Goal: Task Accomplishment & Management: Manage account settings

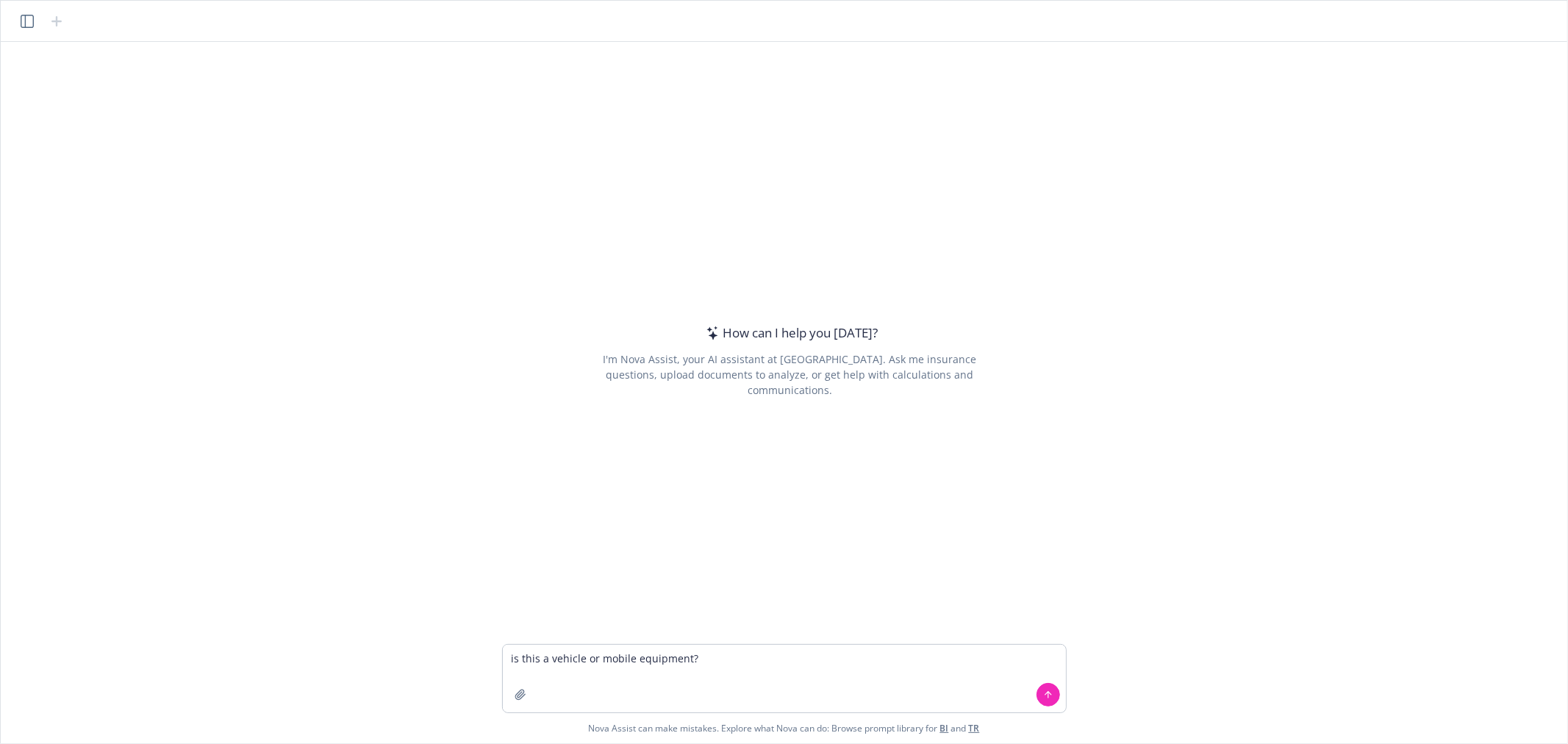
type textarea "is this a vehicle or mobile equipment? Year: 2025 Make: ATC Model: PRO300 Cost:…"
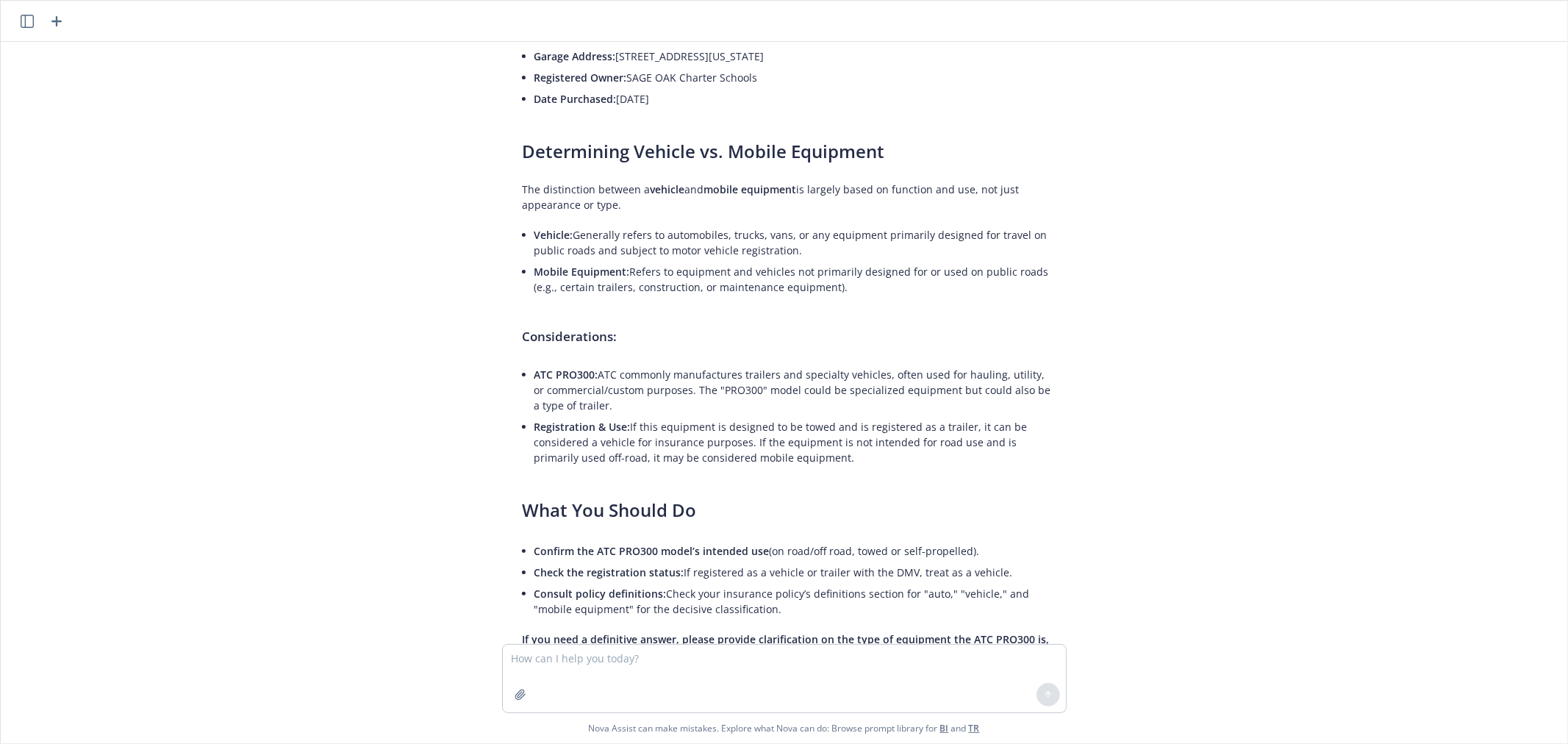
scroll to position [326, 0]
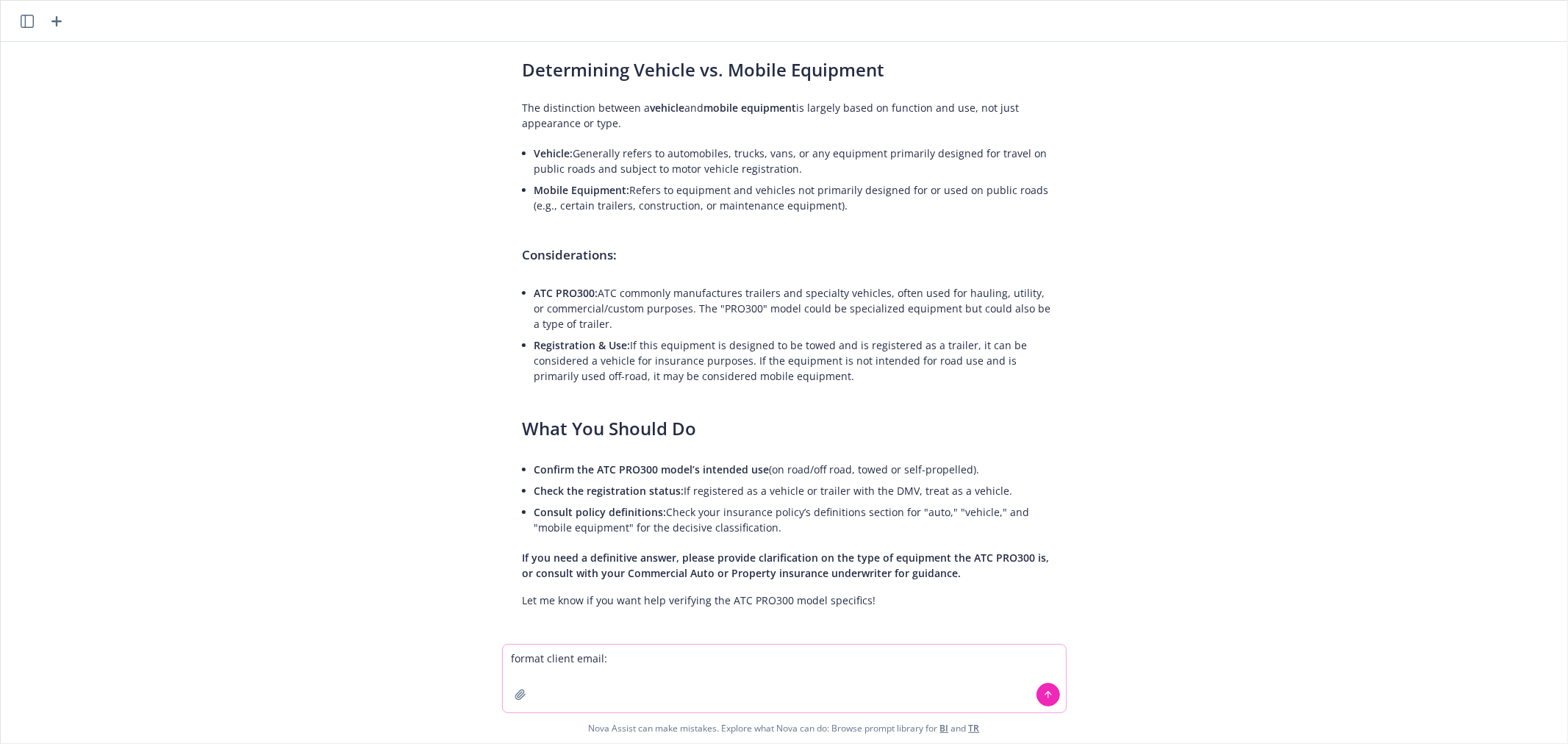
paste textarea "Good morning [PERSON_NAME], We need a little more information: Is this trailer …"
type textarea "format client email: Good morning [PERSON_NAME], We need a little more informat…"
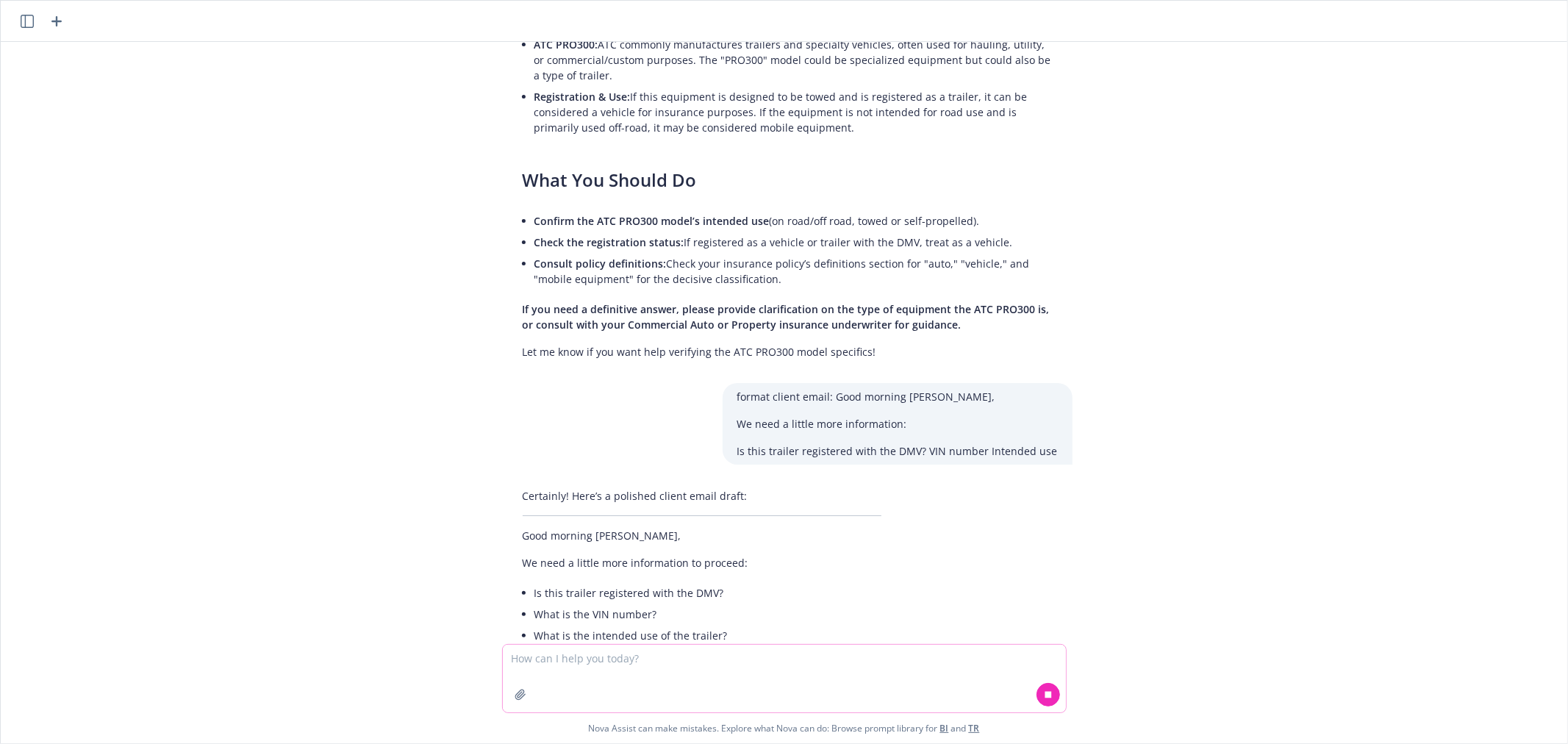
scroll to position [729, 0]
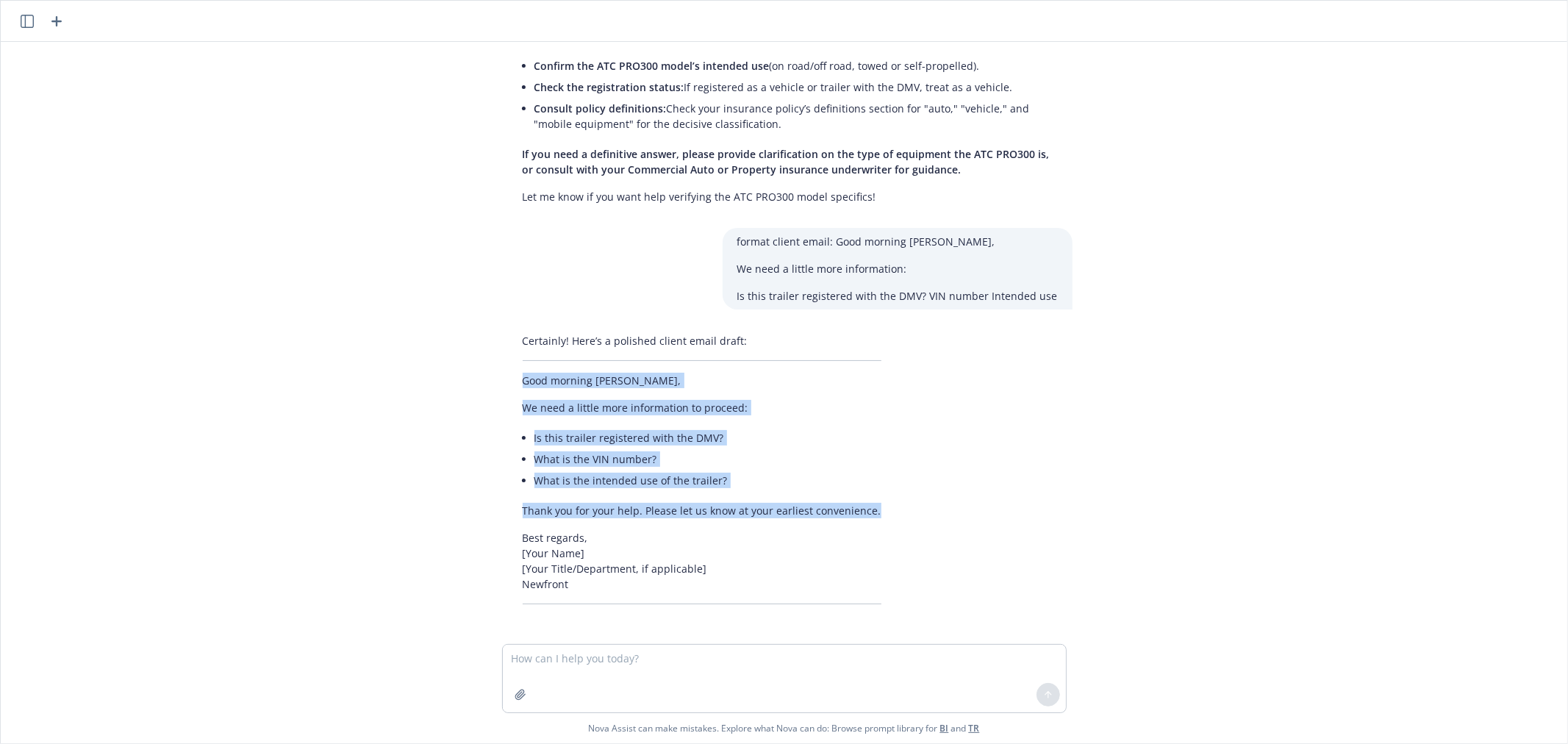
drag, startPoint x: 513, startPoint y: 379, endPoint x: 876, endPoint y: 503, distance: 383.6
click at [876, 503] on div "Certainly! Here’s a polished client email draft: Good morning [PERSON_NAME], We…" at bounding box center [702, 468] width 388 height 283
copy div "Good morning [PERSON_NAME], We need a little more information to proceed: Is th…"
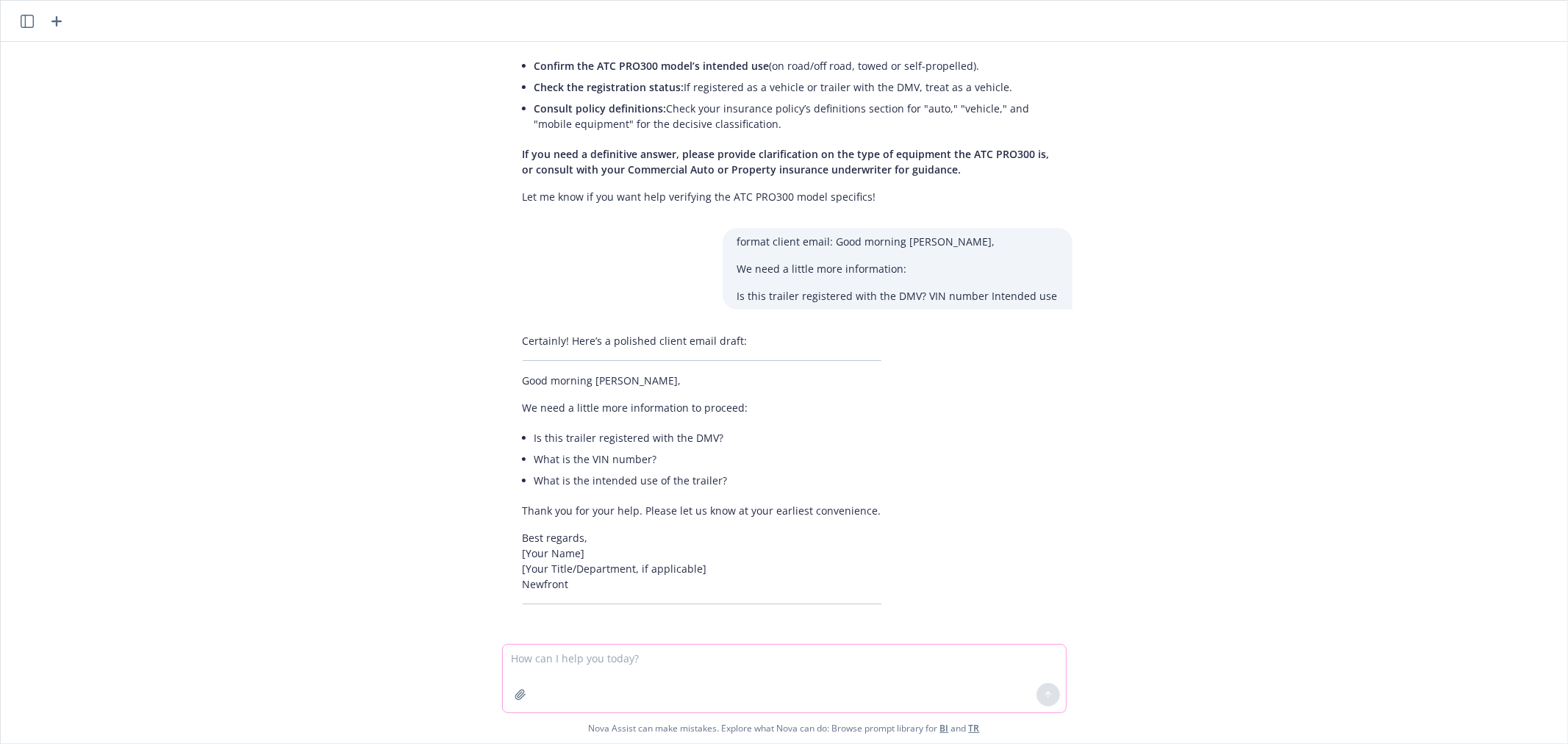
click at [555, 657] on textarea at bounding box center [784, 678] width 563 height 67
type textarea "what is the definition of hired auto in a commercial auto policy?"
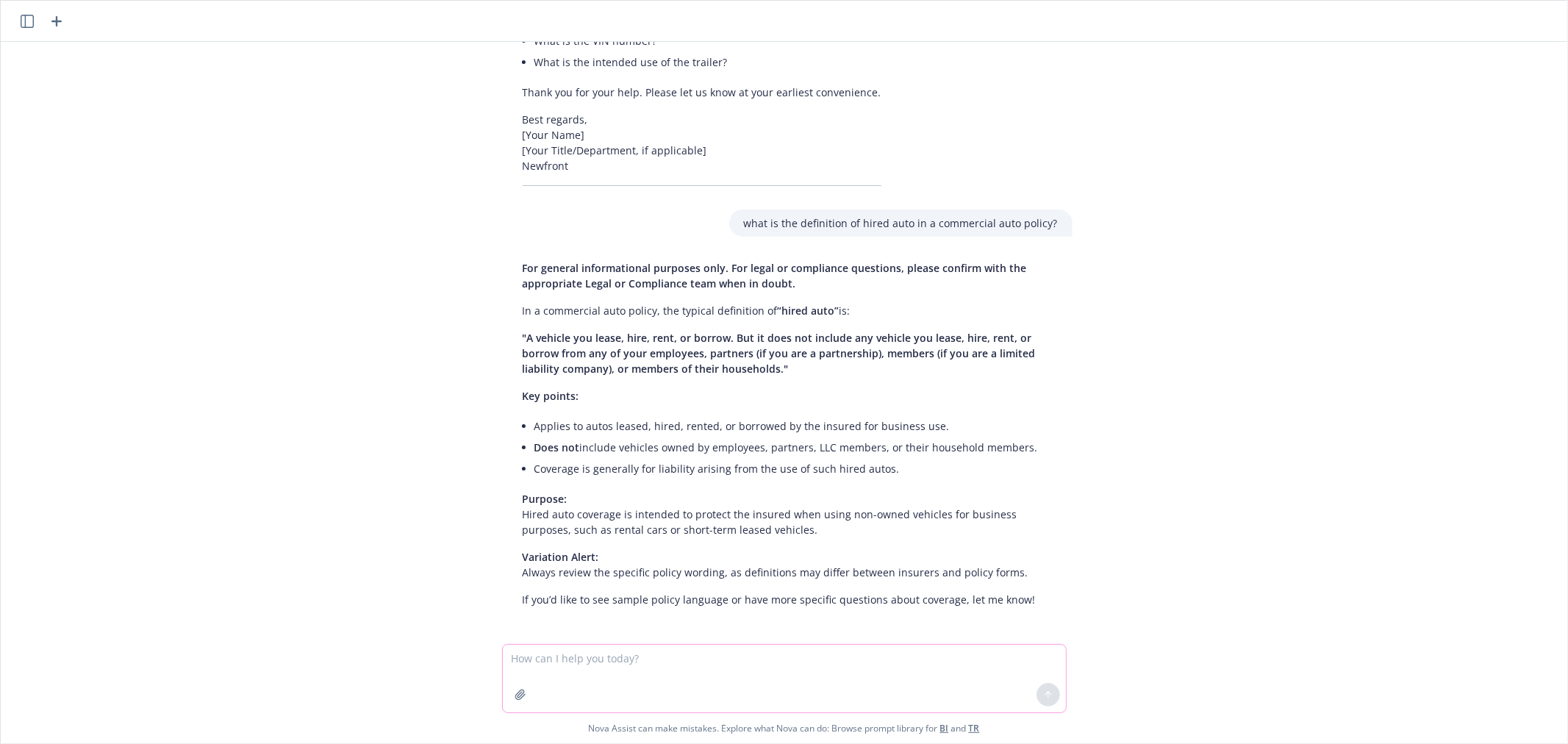
scroll to position [1151, 0]
type textarea "is there a limitation on the time of hire?"
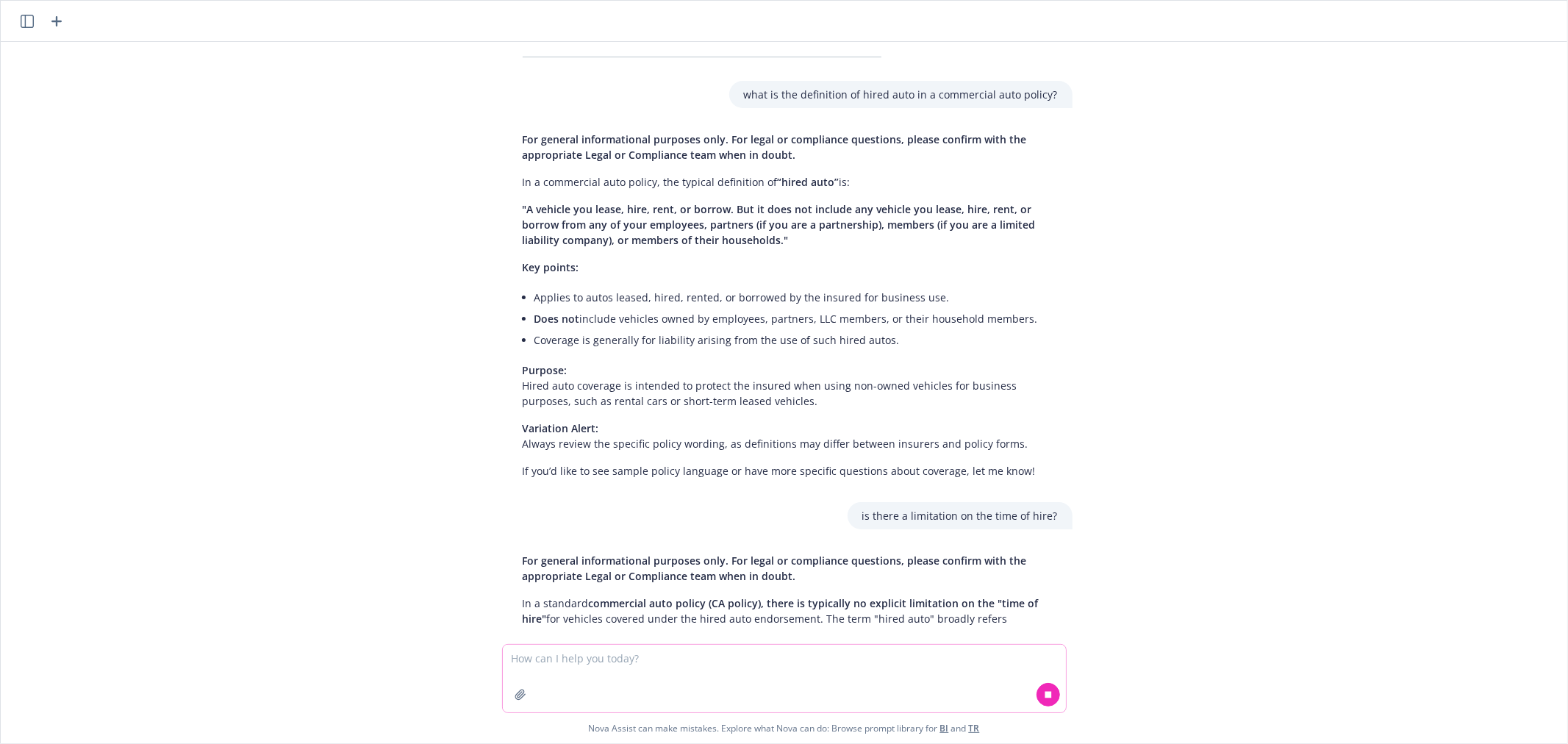
scroll to position [1299, 0]
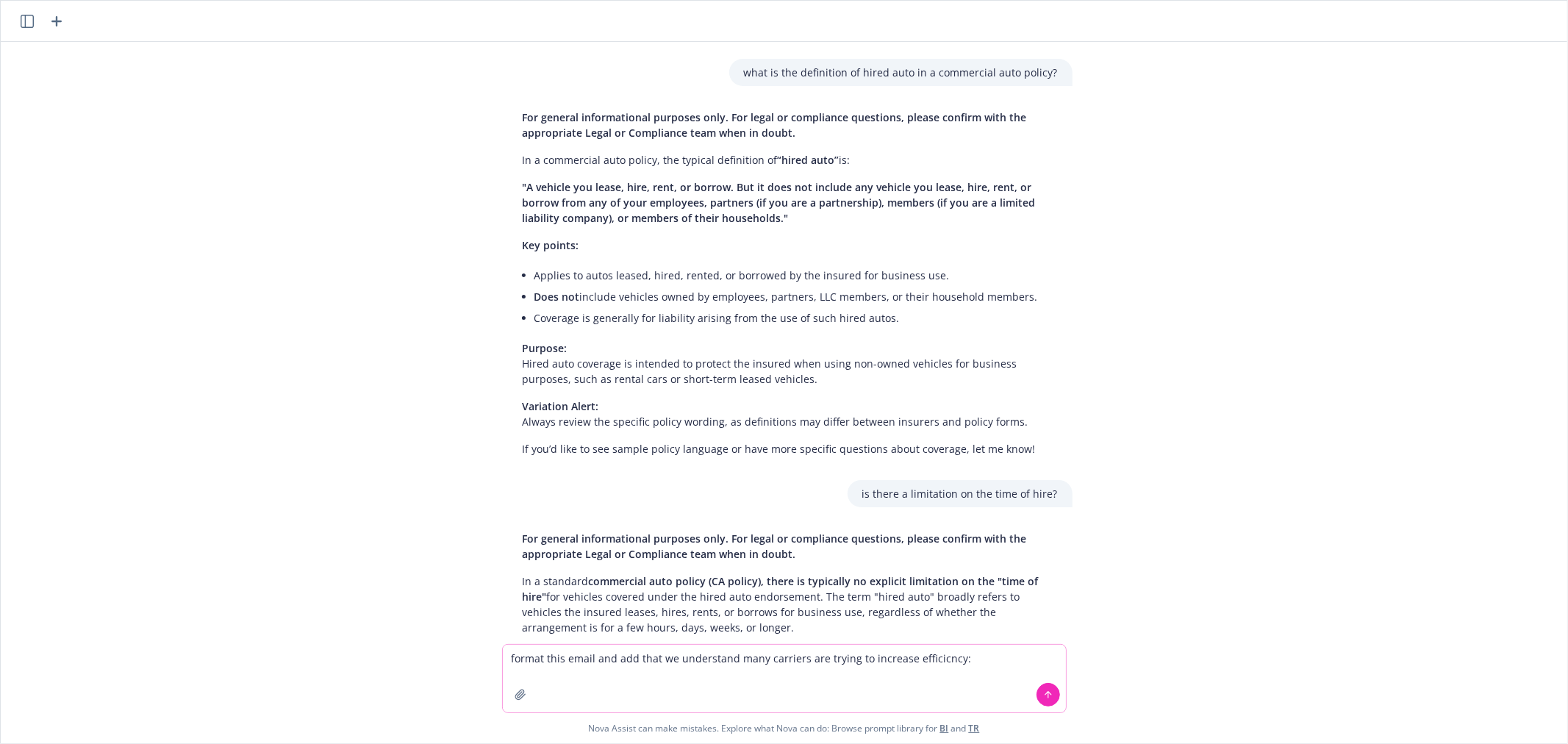
paste textarea "Curious as to the role of An Endorsement Underwriter? Is this a new protocol at…"
type textarea "format this email and add that we understand many carriers are trying to increa…"
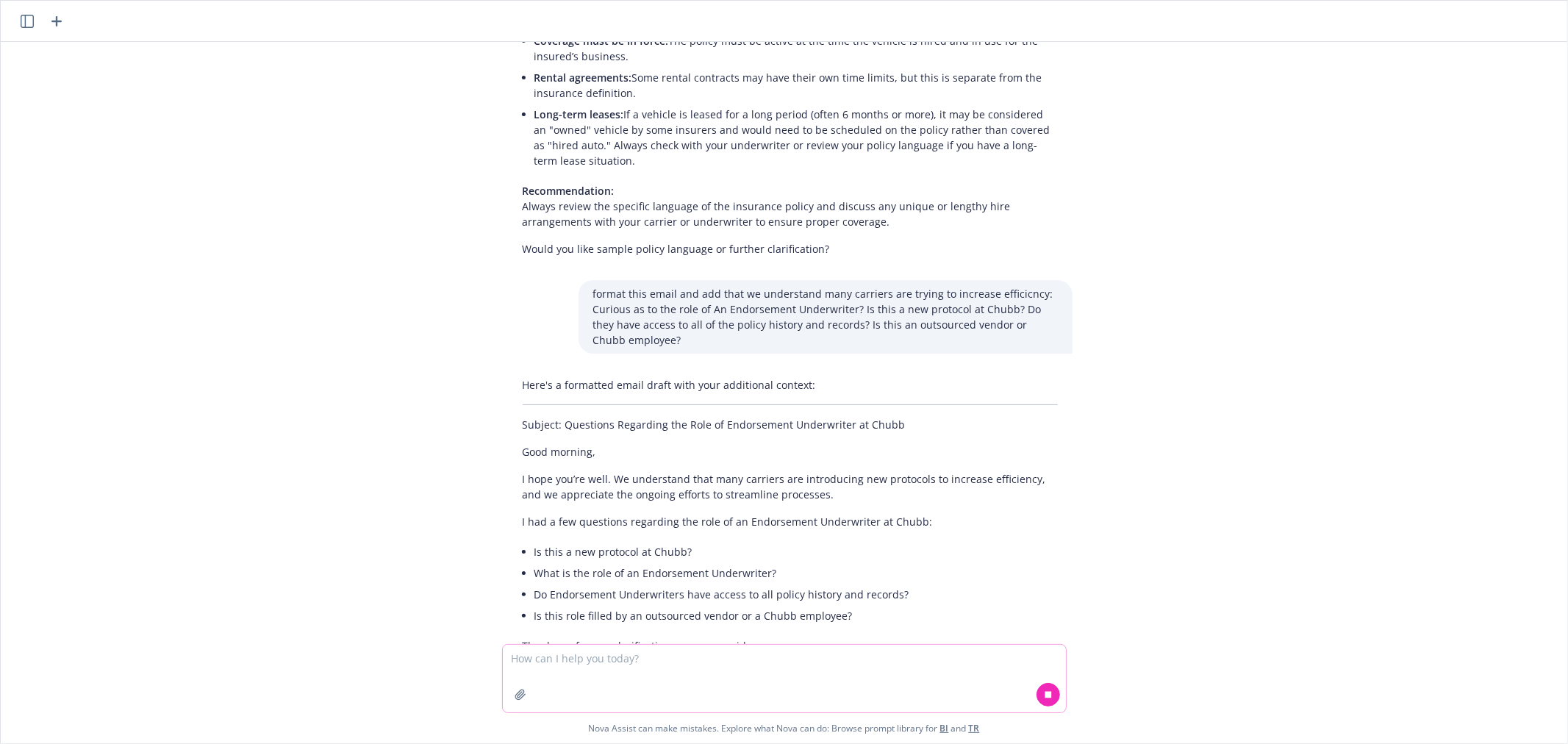
scroll to position [2061, 0]
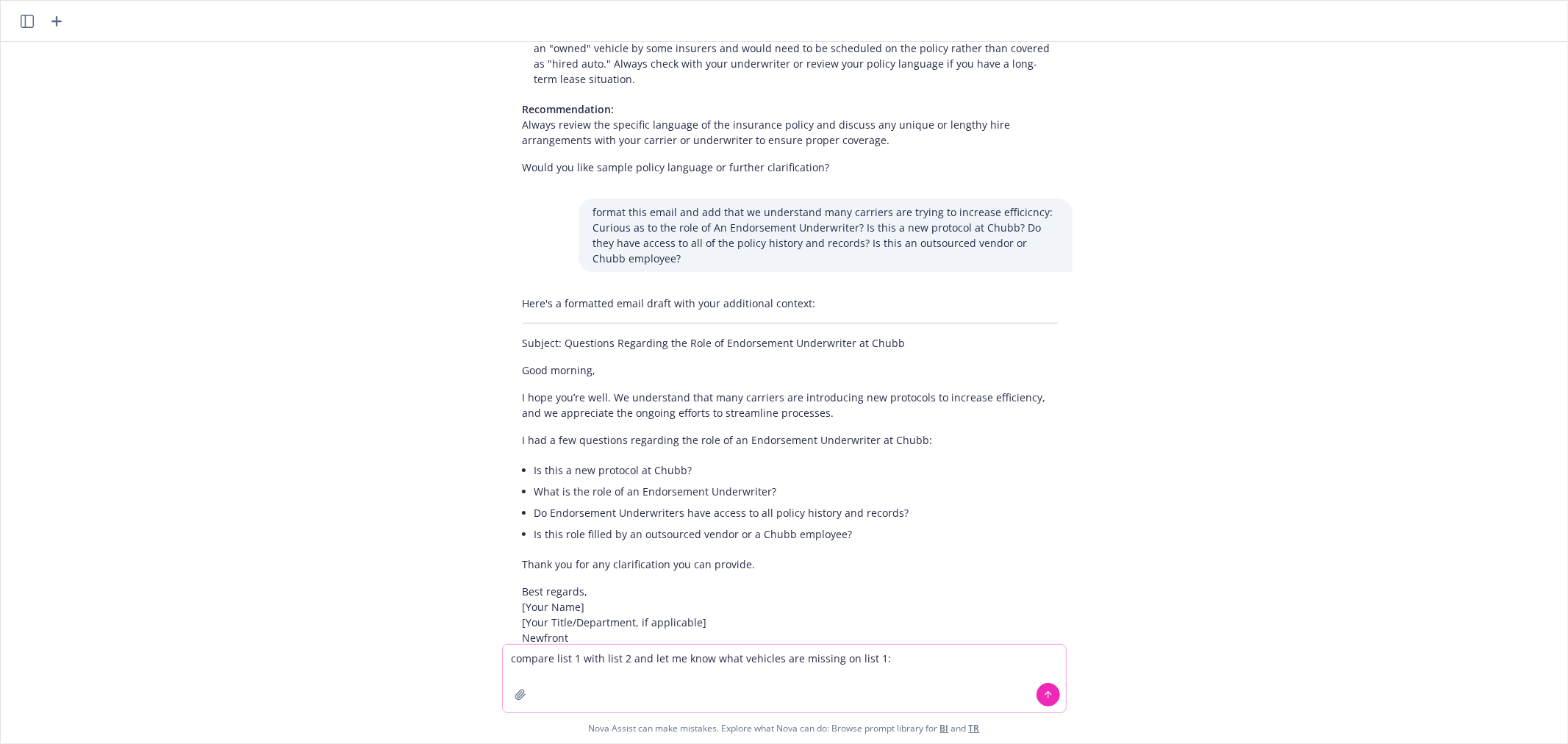
paste textarea "List 1 1994 CHEVROLET G-P TRUCK [US_VEHICLE_IDENTIFICATION_NUMBER] 1996 ISUZU N…"
type textarea "compare list 1 with list 2 and let me know what vehicles are missing on list 1:…"
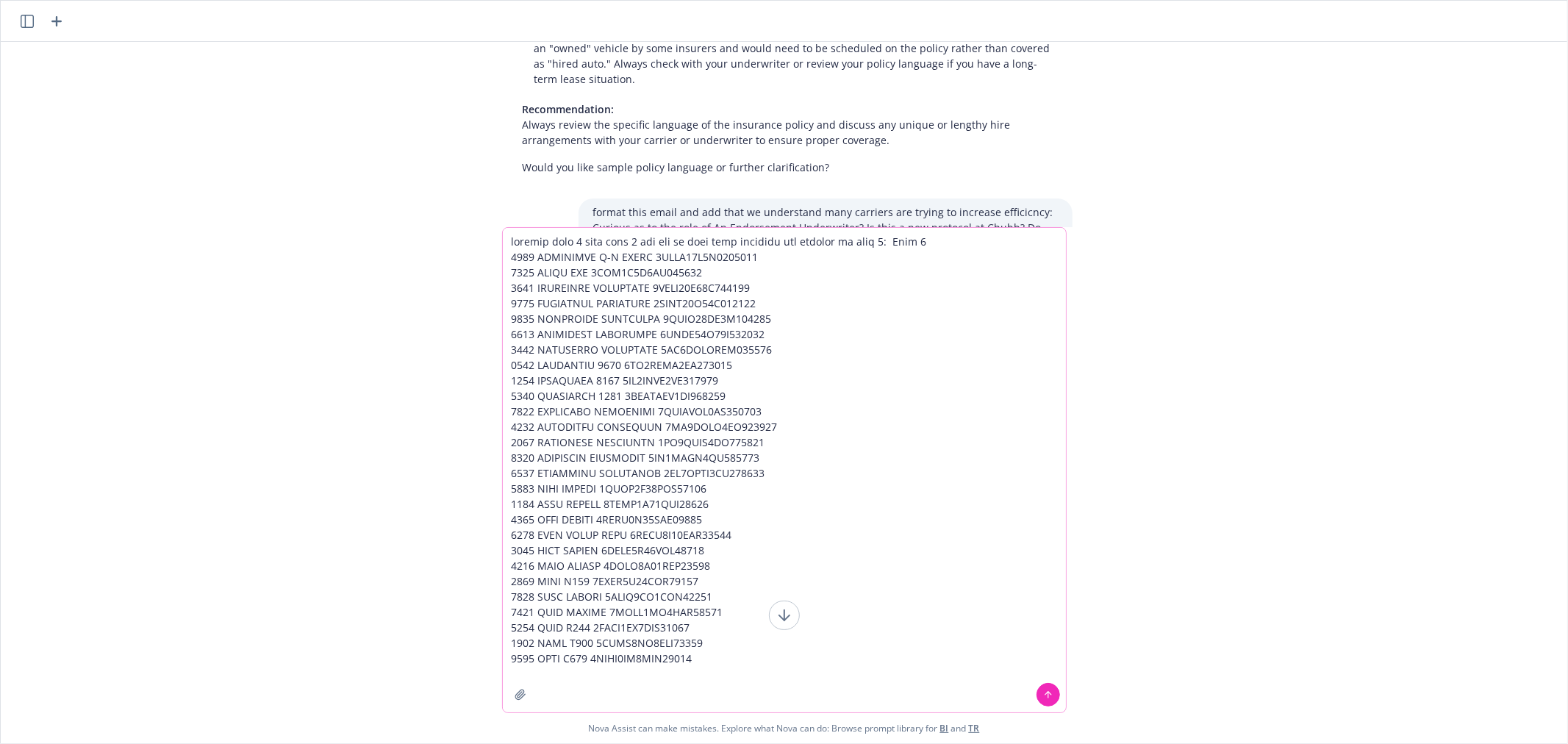
click at [883, 239] on textarea at bounding box center [784, 470] width 563 height 484
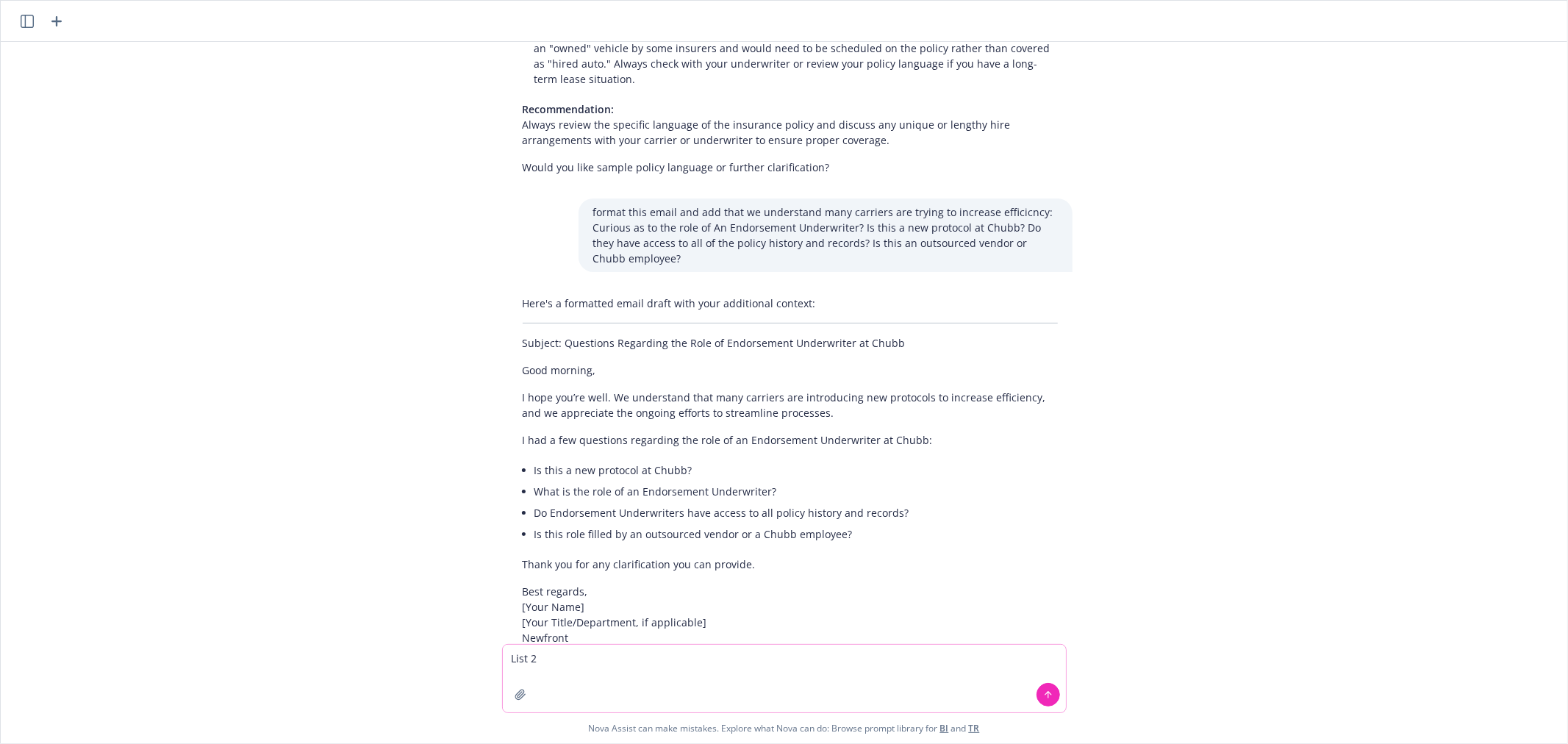
type textarea "List 2:"
paste textarea "Year Make Model VIN 1994 Chevrolet G-P Truck [US_VEHICLE_IDENTIFICATION_NUMBER]…"
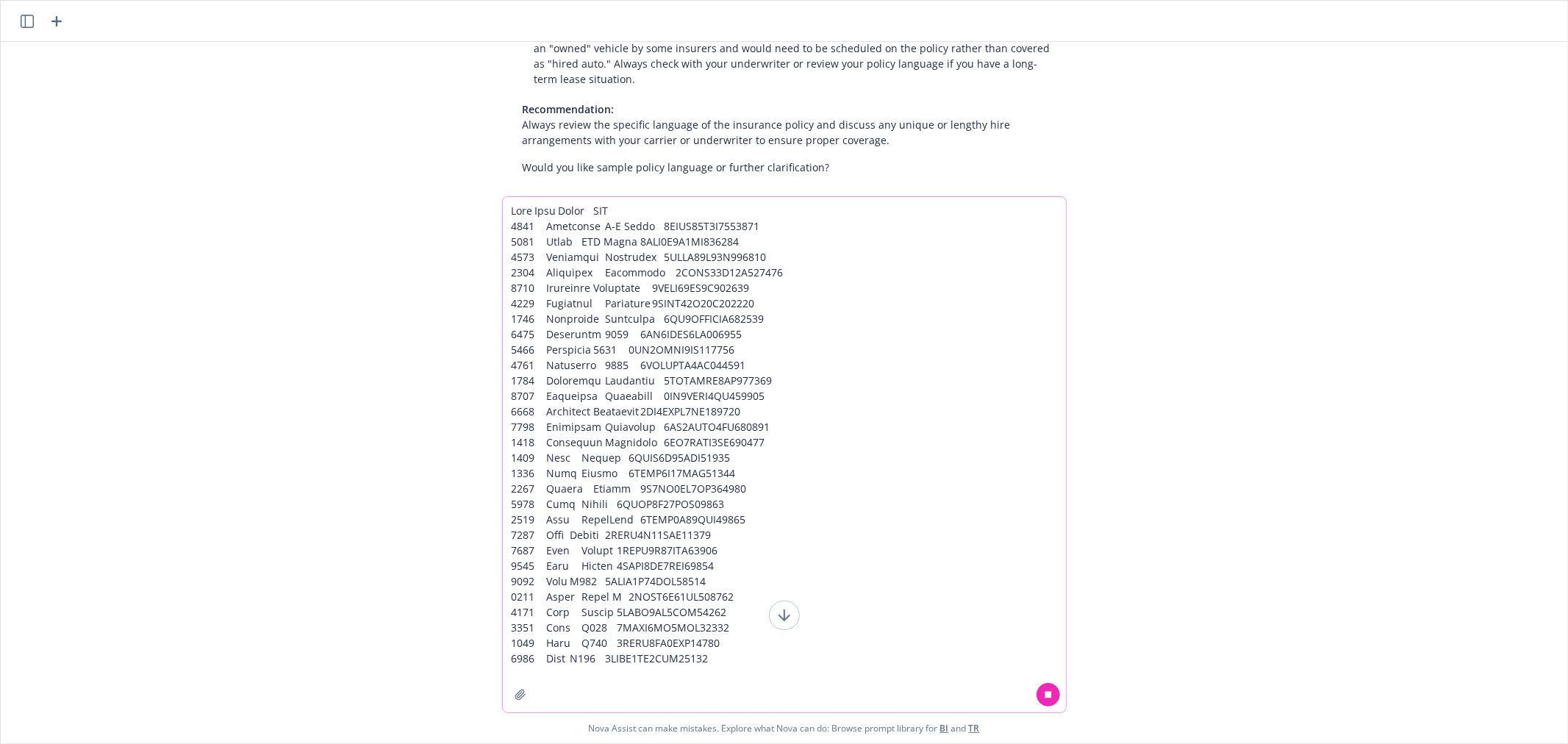
type textarea "Year Make Model VIN 1994 Chevrolet G-P Truck [US_VEHICLE_IDENTIFICATION_NUMBER]…"
click at [1053, 689] on button at bounding box center [1049, 695] width 24 height 24
click at [1043, 689] on icon at bounding box center [1048, 694] width 10 height 10
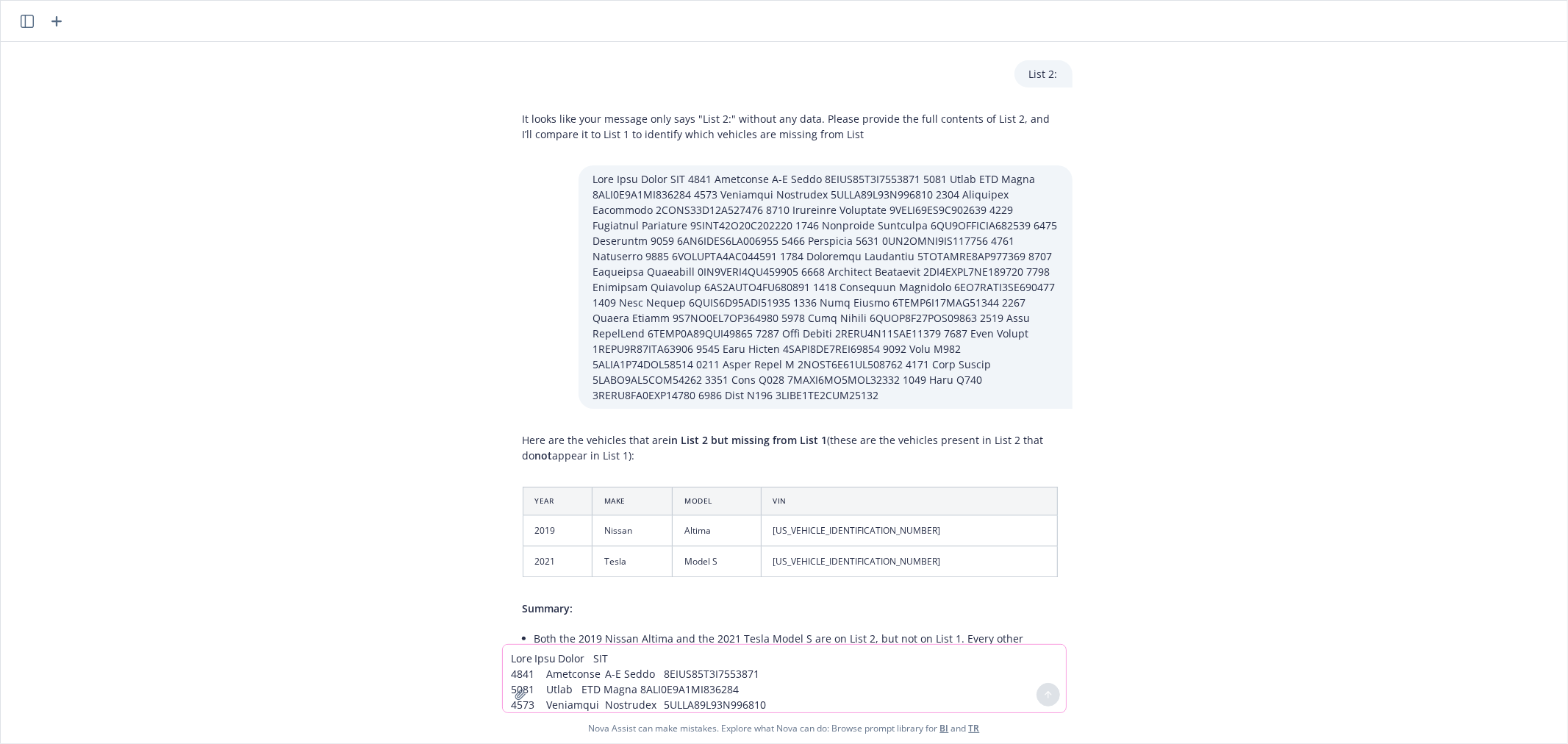
scroll to position [3041, 0]
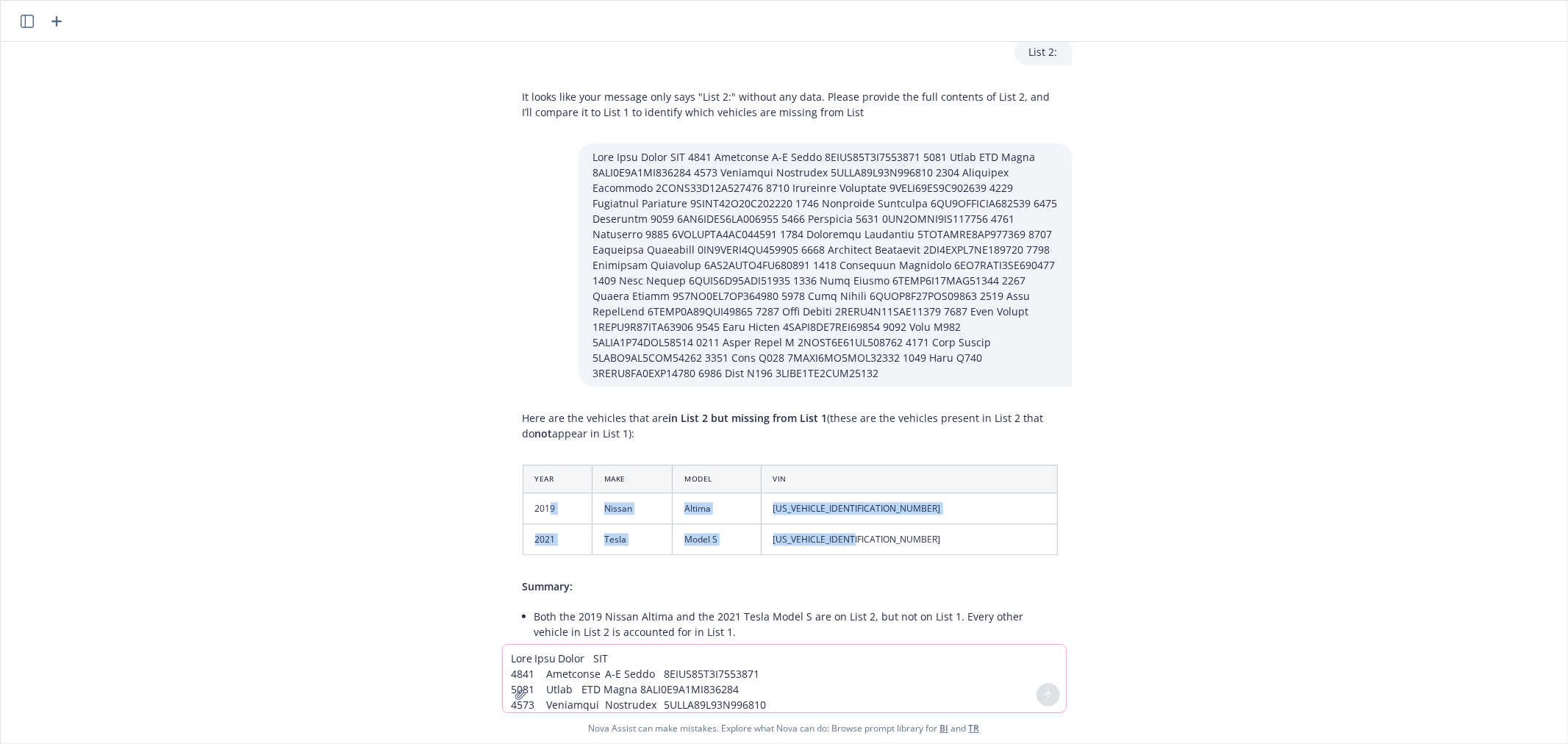
drag, startPoint x: 541, startPoint y: 504, endPoint x: 931, endPoint y: 531, distance: 390.9
click at [931, 531] on tbody "2019 Nissan Altima [US_VEHICLE_IDENTIFICATION_NUMBER] 2021 Tesla Model S [US_VE…" at bounding box center [790, 524] width 535 height 62
copy tbody "9 Nissan Altima [US_VEHICLE_IDENTIFICATION_NUMBER] 2021 Tesla Model S [US_VEHIC…"
click at [531, 466] on th "Year" at bounding box center [558, 478] width 69 height 28
drag, startPoint x: 526, startPoint y: 474, endPoint x: 924, endPoint y: 549, distance: 405.0
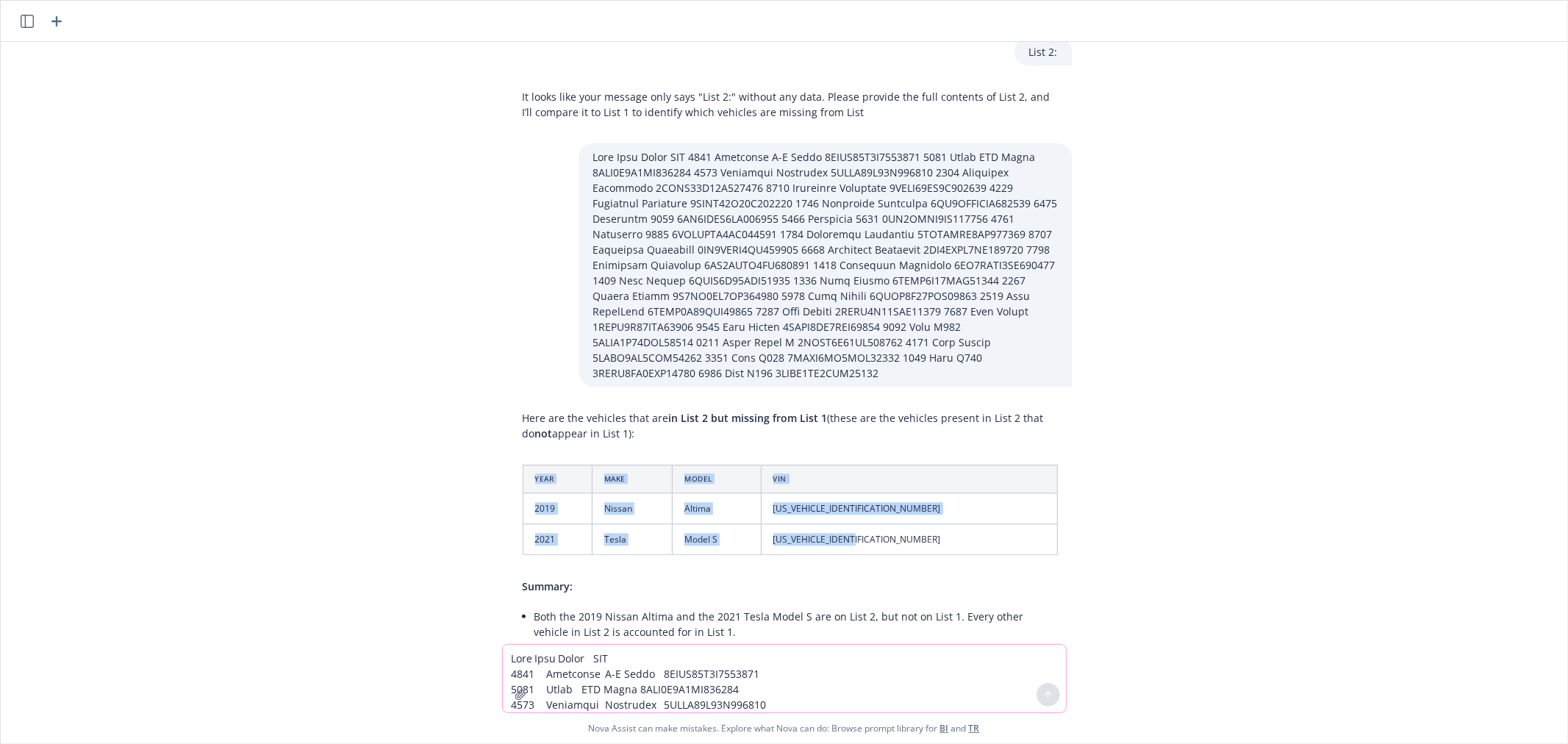
click at [924, 549] on table "Year Make Model VIN 2019 Nissan Altima [US_VEHICLE_IDENTIFICATION_NUMBER] 2021 …" at bounding box center [791, 510] width 536 height 91
copy table "Year Make Model VIN 2019 Nissan Altima [US_VEHICLE_IDENTIFICATION_NUMBER] 2021 …"
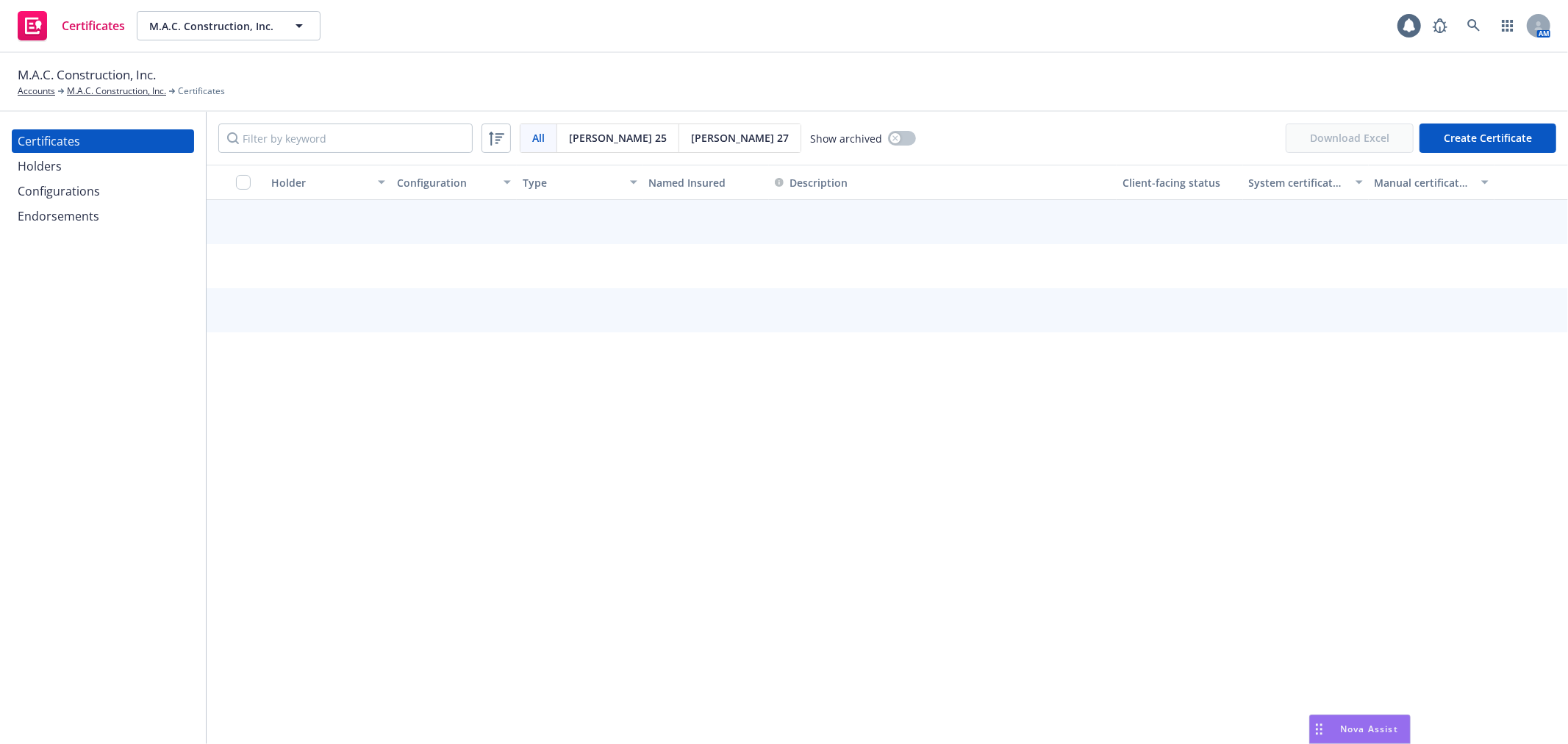
click at [82, 185] on div "Configurations" at bounding box center [58, 191] width 82 height 24
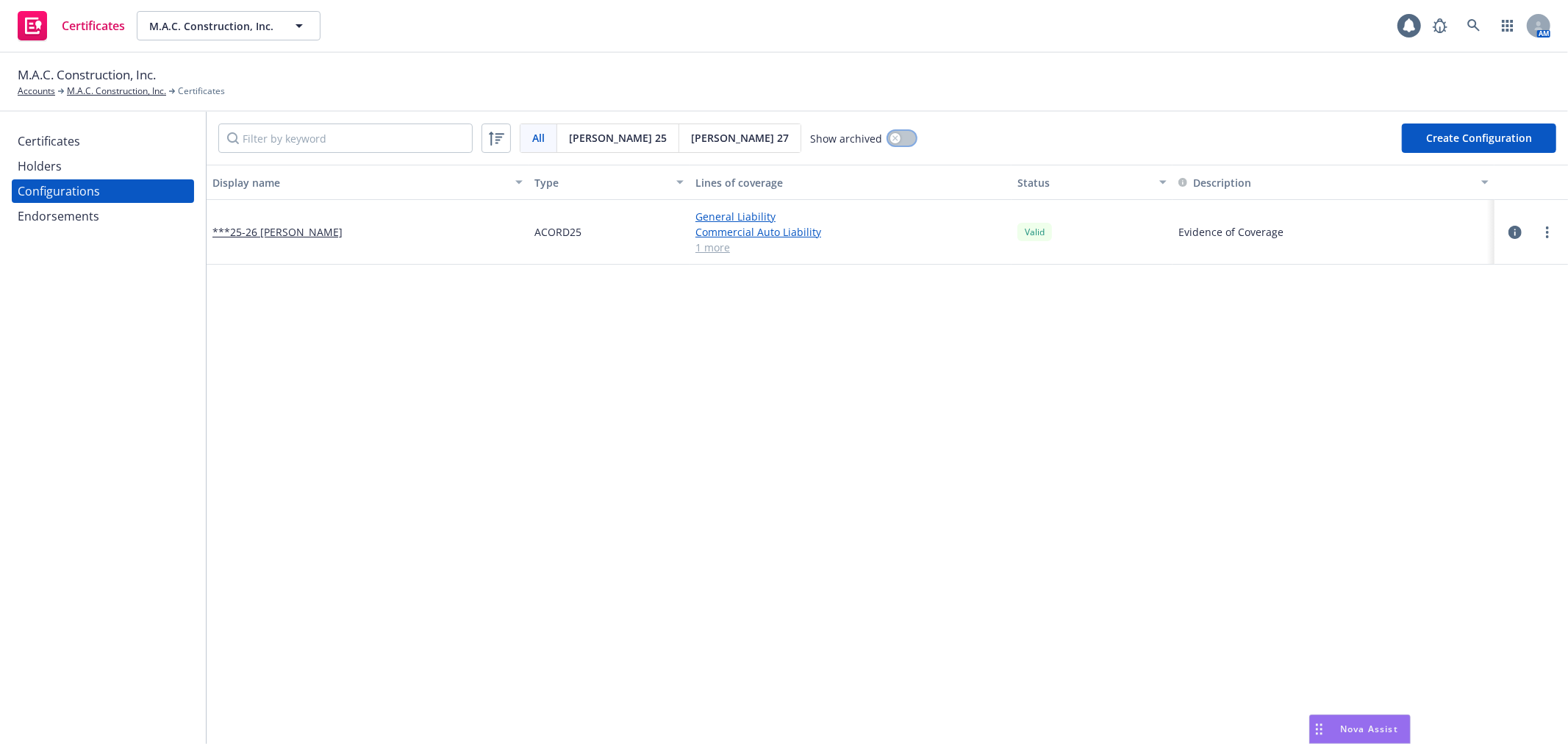
click at [888, 134] on button "button" at bounding box center [902, 138] width 28 height 15
click at [903, 134] on div "button" at bounding box center [907, 138] width 10 height 10
click at [54, 145] on div "Certificates" at bounding box center [48, 141] width 63 height 24
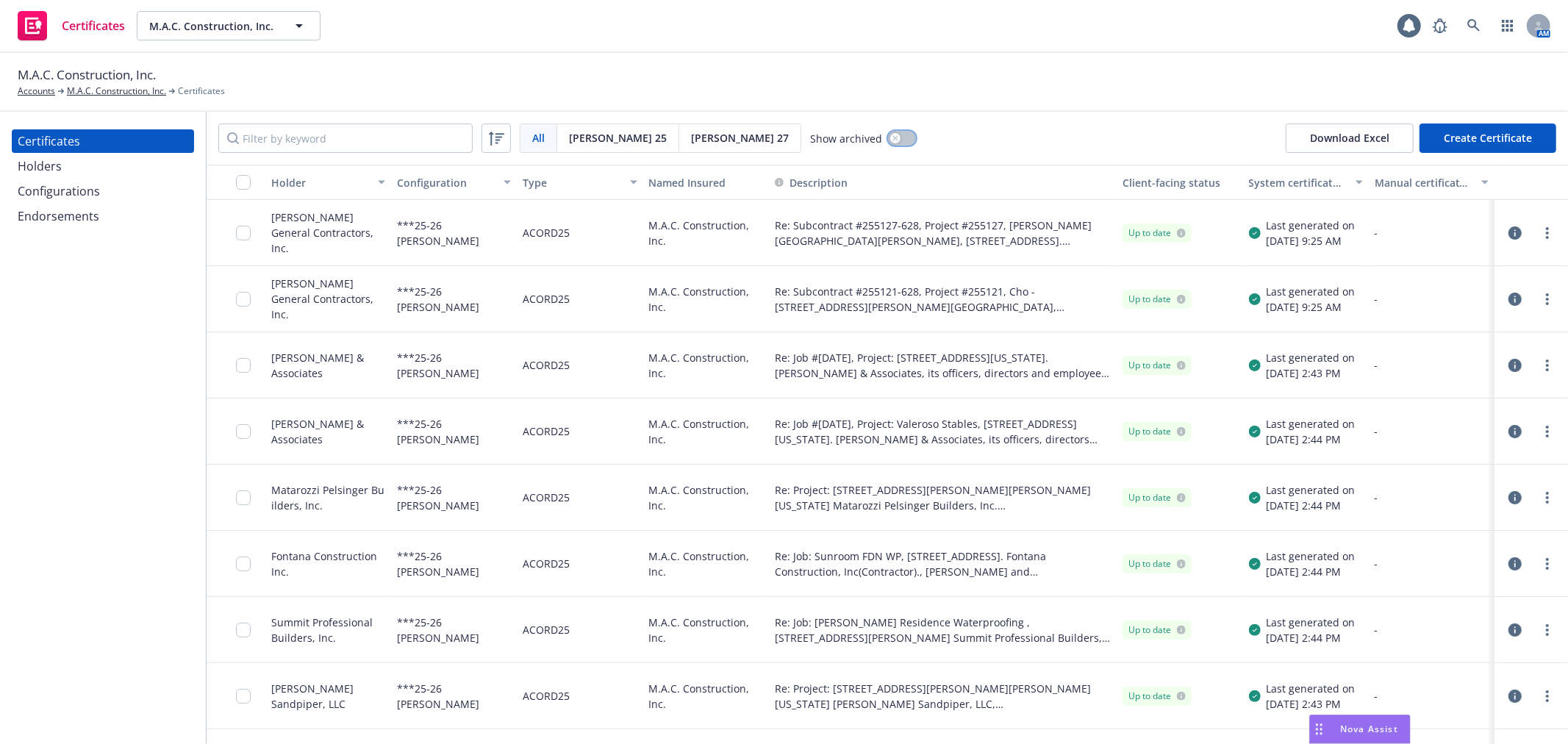
click at [888, 138] on button "button" at bounding box center [902, 138] width 28 height 15
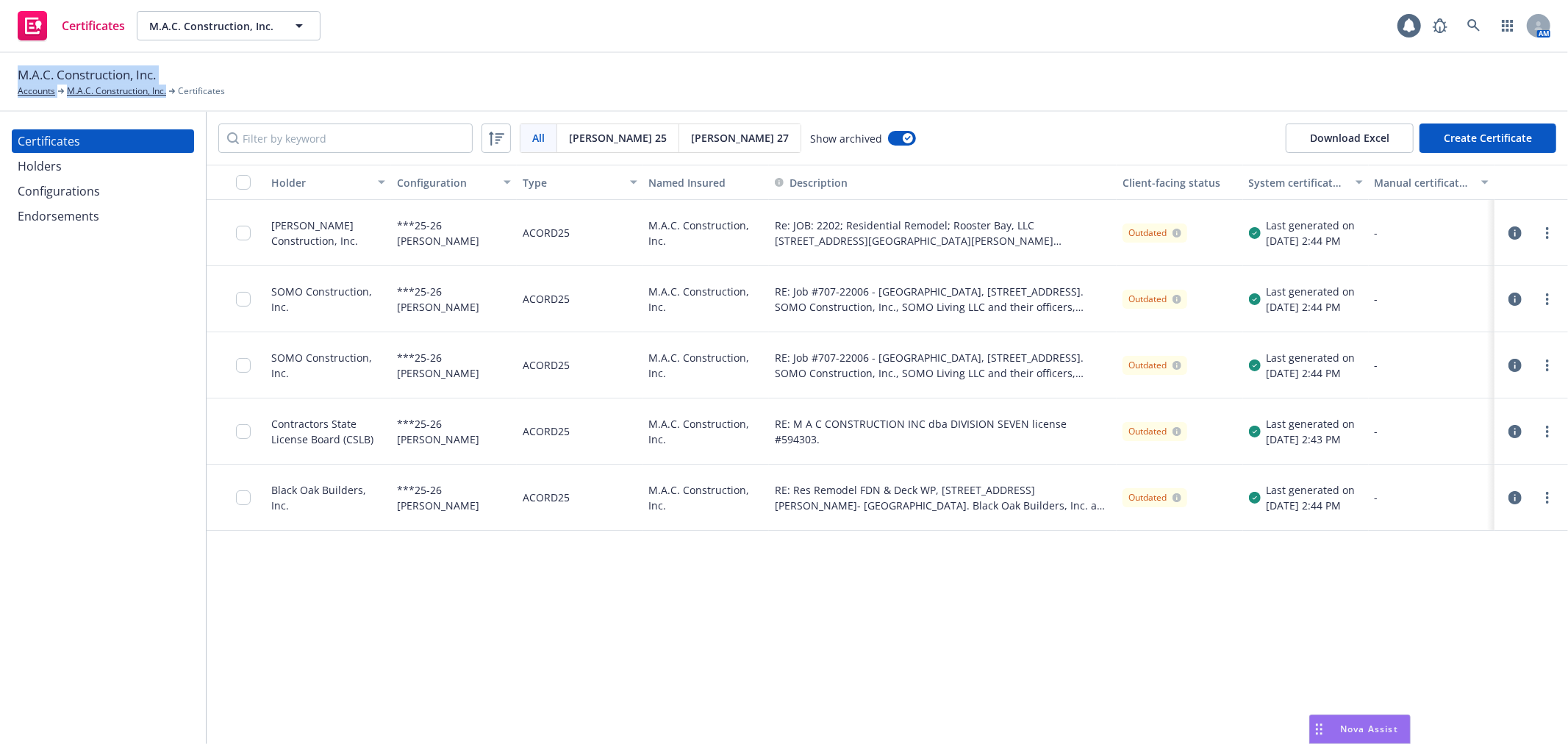
drag, startPoint x: 12, startPoint y: 76, endPoint x: 170, endPoint y: 76, distance: 158.0
click at [170, 76] on div "M.A.C. Construction, Inc. Accounts M.A.C. Construction, Inc. Certificates" at bounding box center [784, 82] width 1568 height 59
drag, startPoint x: 170, startPoint y: 76, endPoint x: 159, endPoint y: 77, distance: 11.0
click at [170, 76] on div "M.A.C. Construction, Inc. Accounts M.A.C. Construction, Inc. Certificates" at bounding box center [121, 82] width 208 height 33
click at [108, 74] on span "M.A.C. Construction, Inc." at bounding box center [87, 75] width 138 height 19
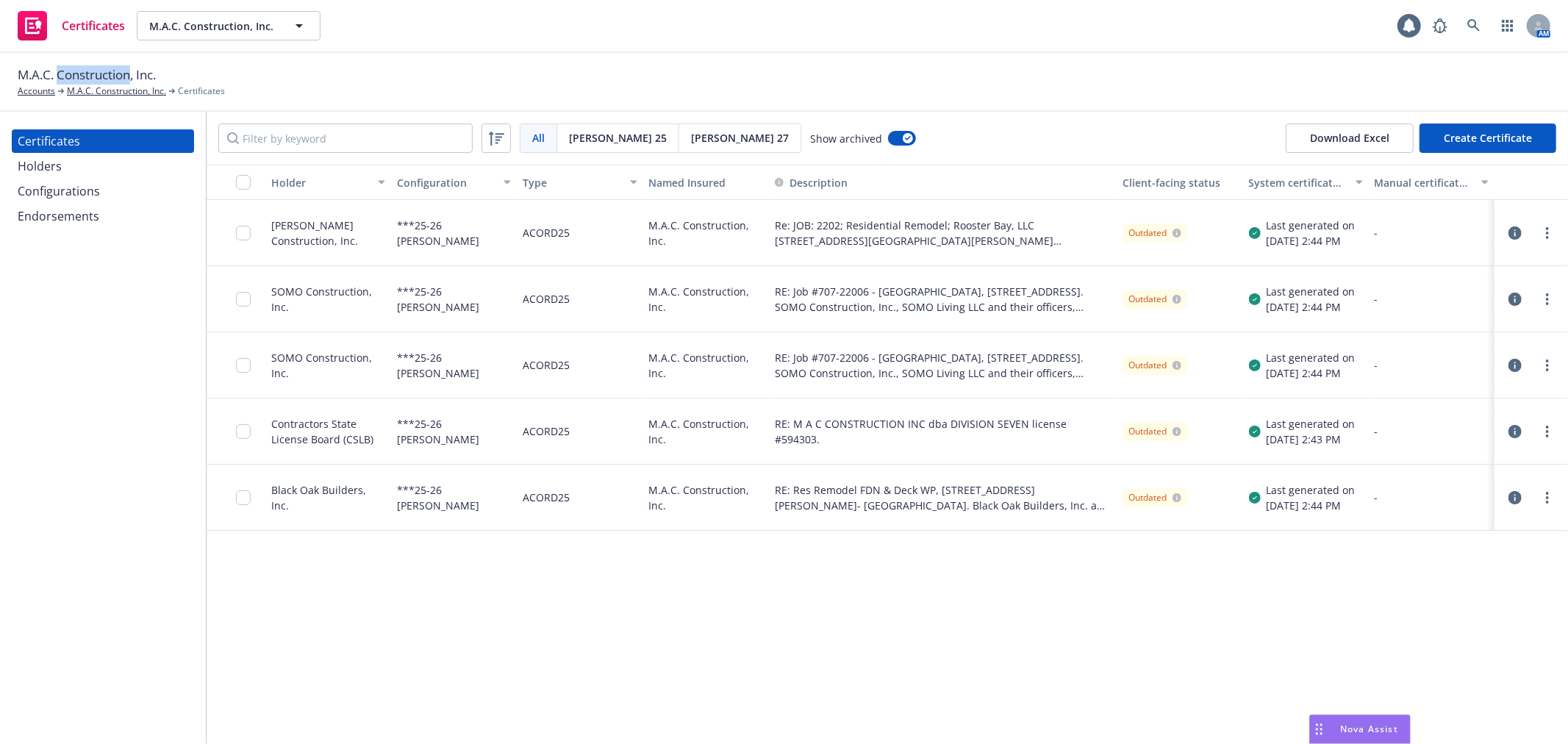
click at [108, 74] on span "M.A.C. Construction, Inc." at bounding box center [87, 75] width 138 height 19
copy span "M.A.C. Construction, Inc."
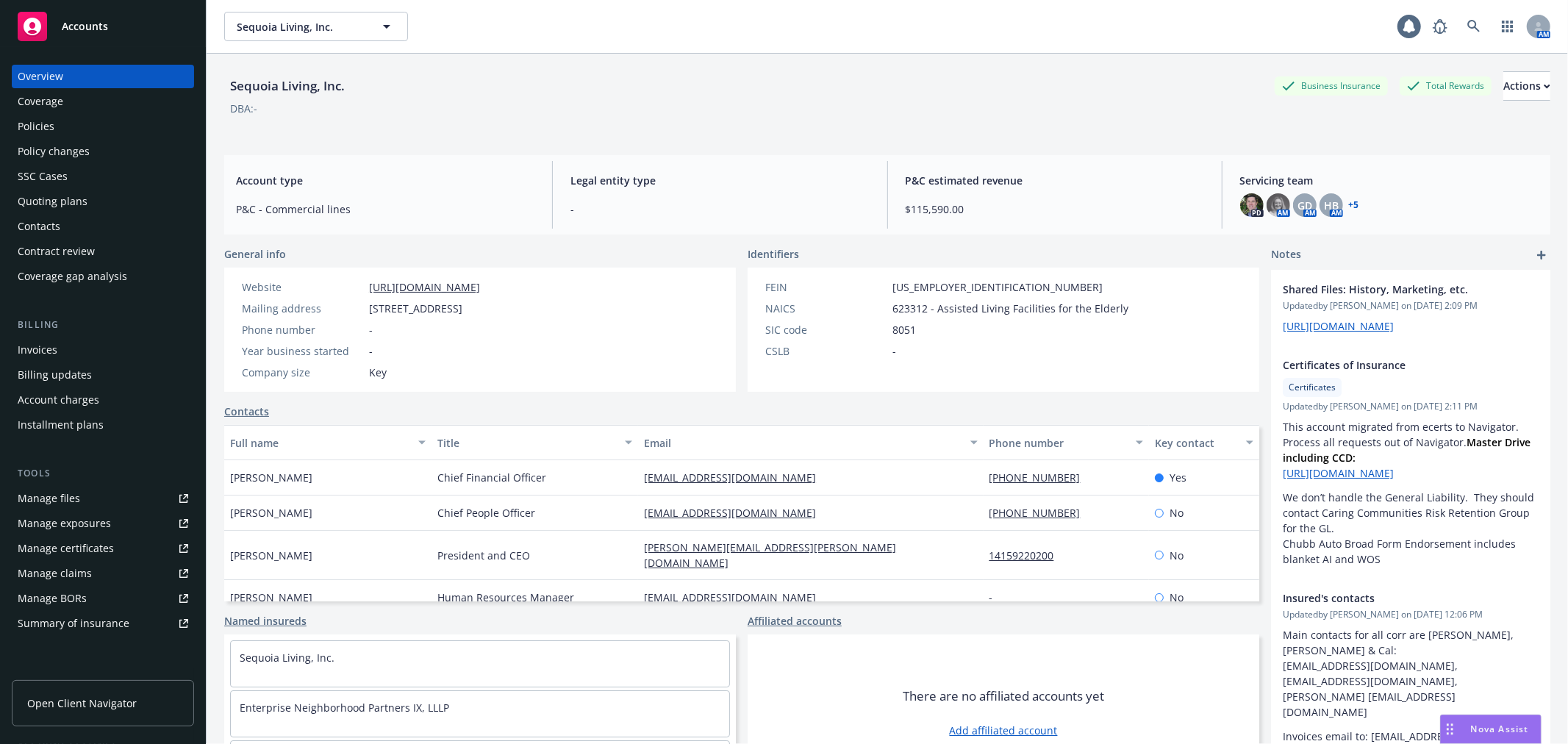
click at [93, 157] on div "Policy changes" at bounding box center [102, 151] width 170 height 24
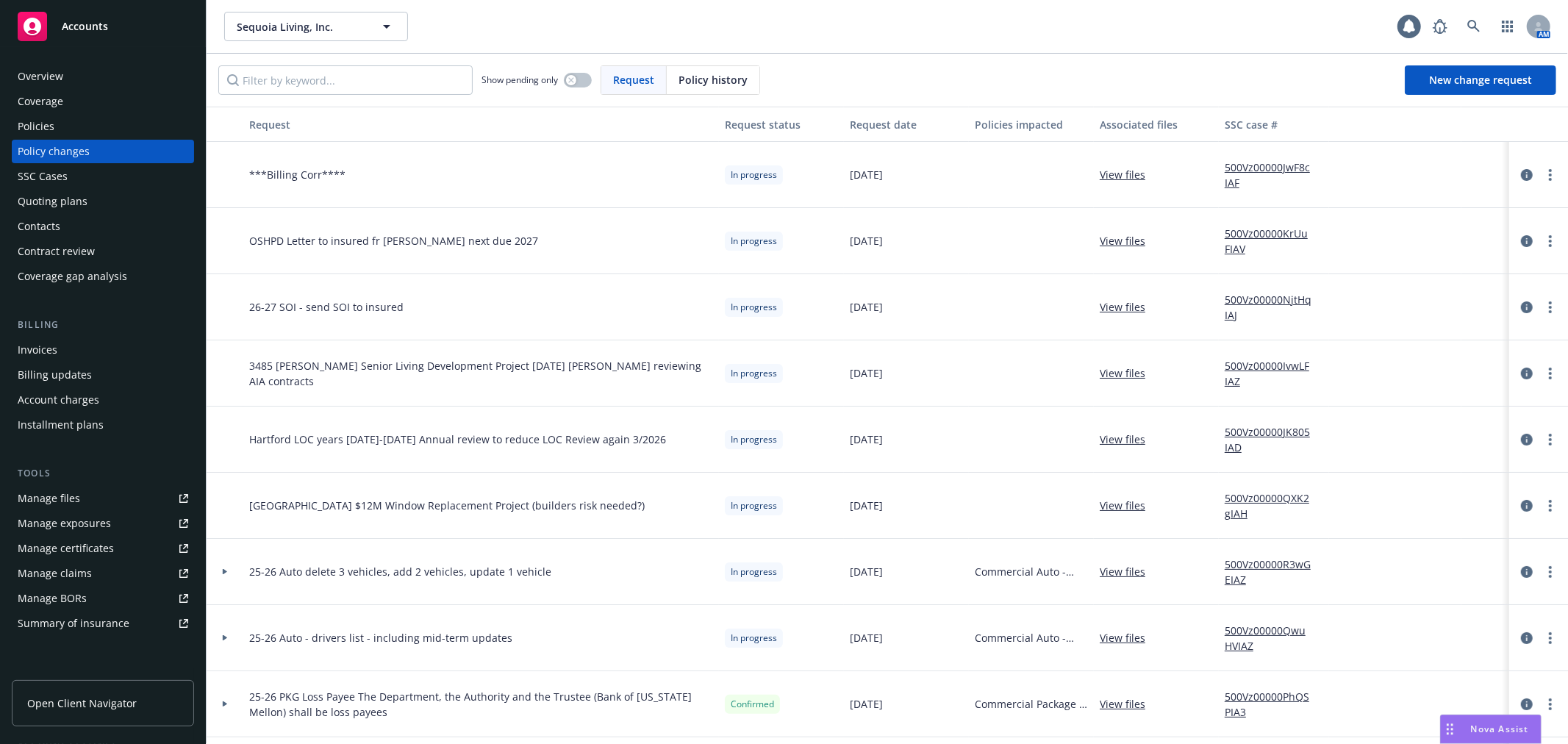
scroll to position [82, 0]
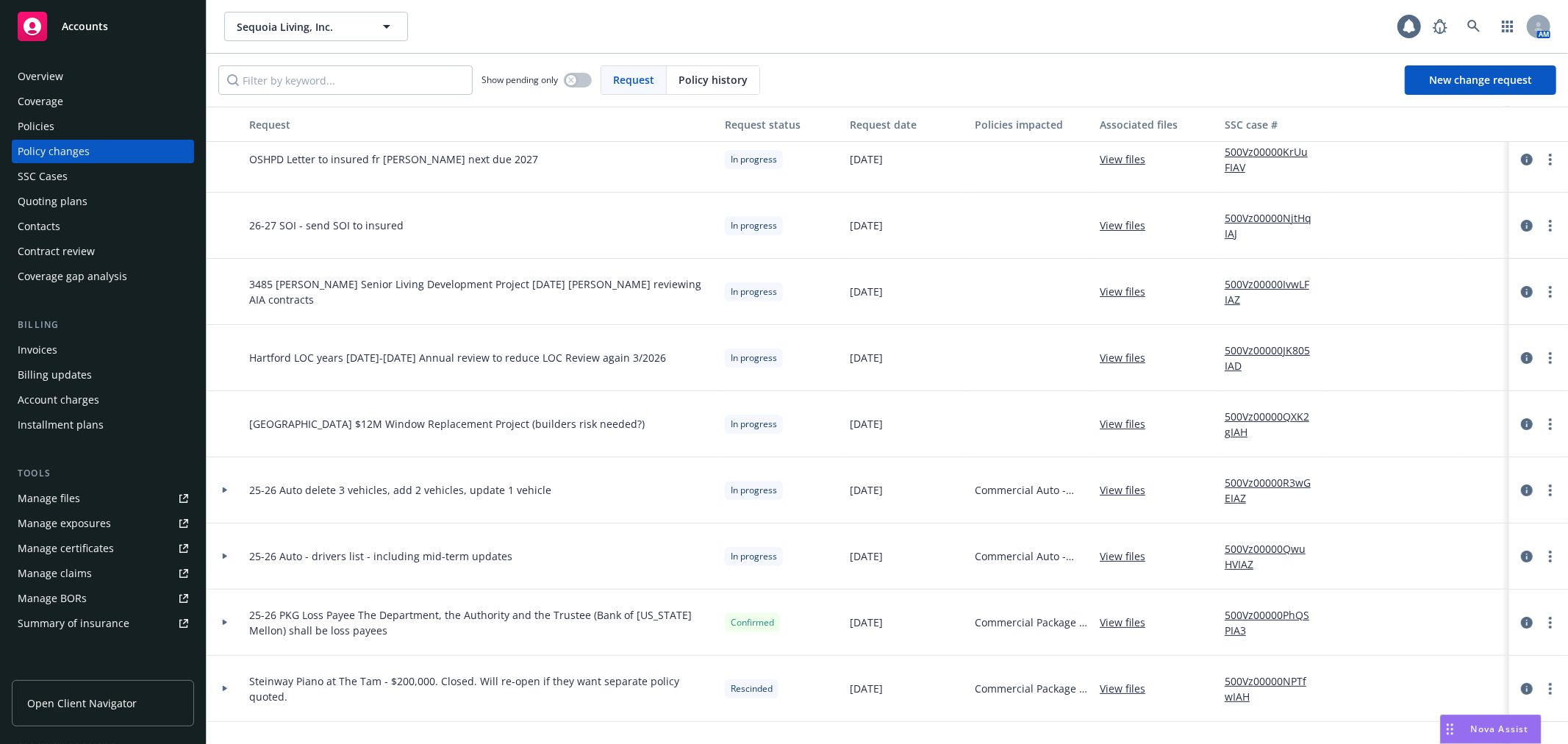
click at [219, 494] on div at bounding box center [225, 490] width 36 height 66
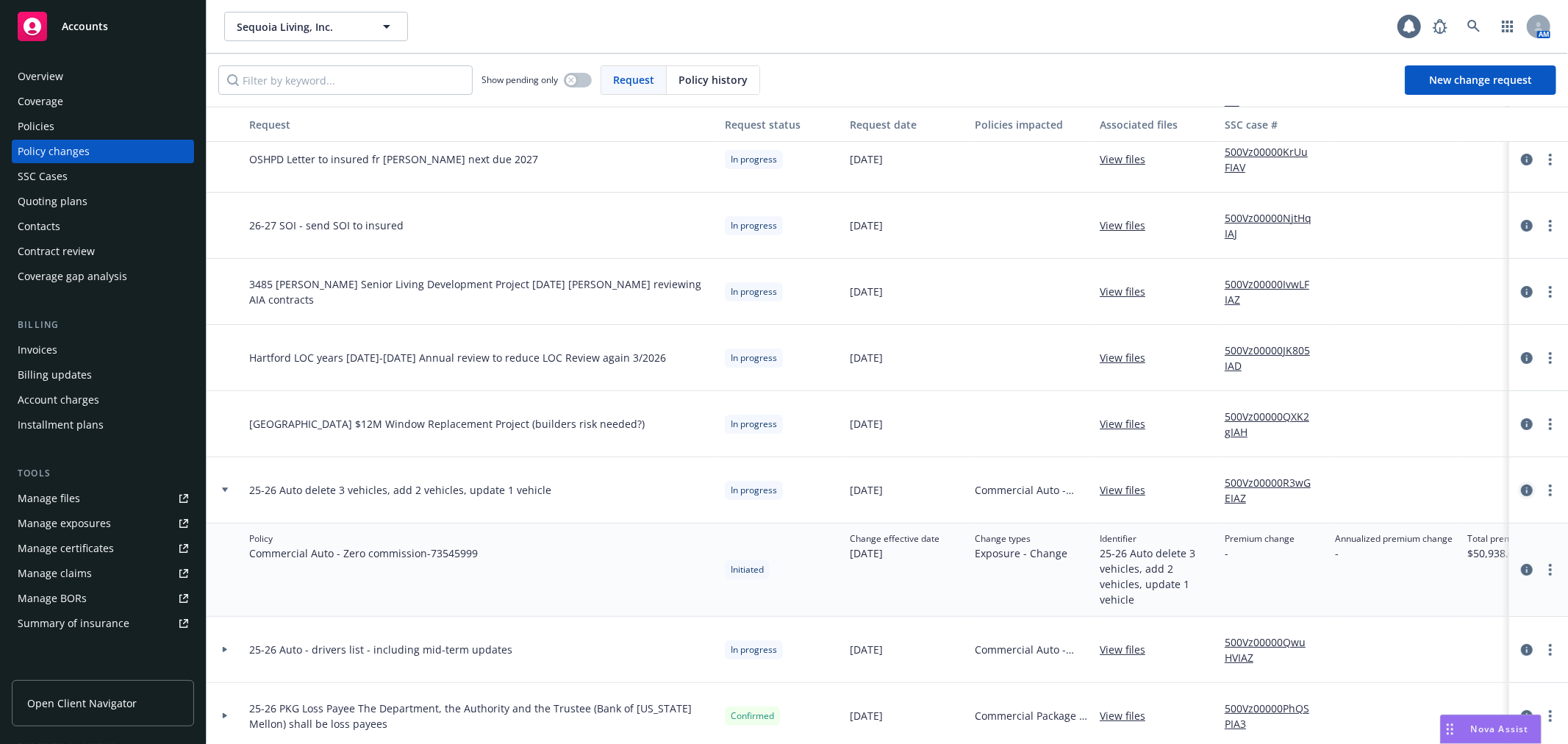
click at [1522, 490] on icon "circleInformation" at bounding box center [1527, 490] width 12 height 12
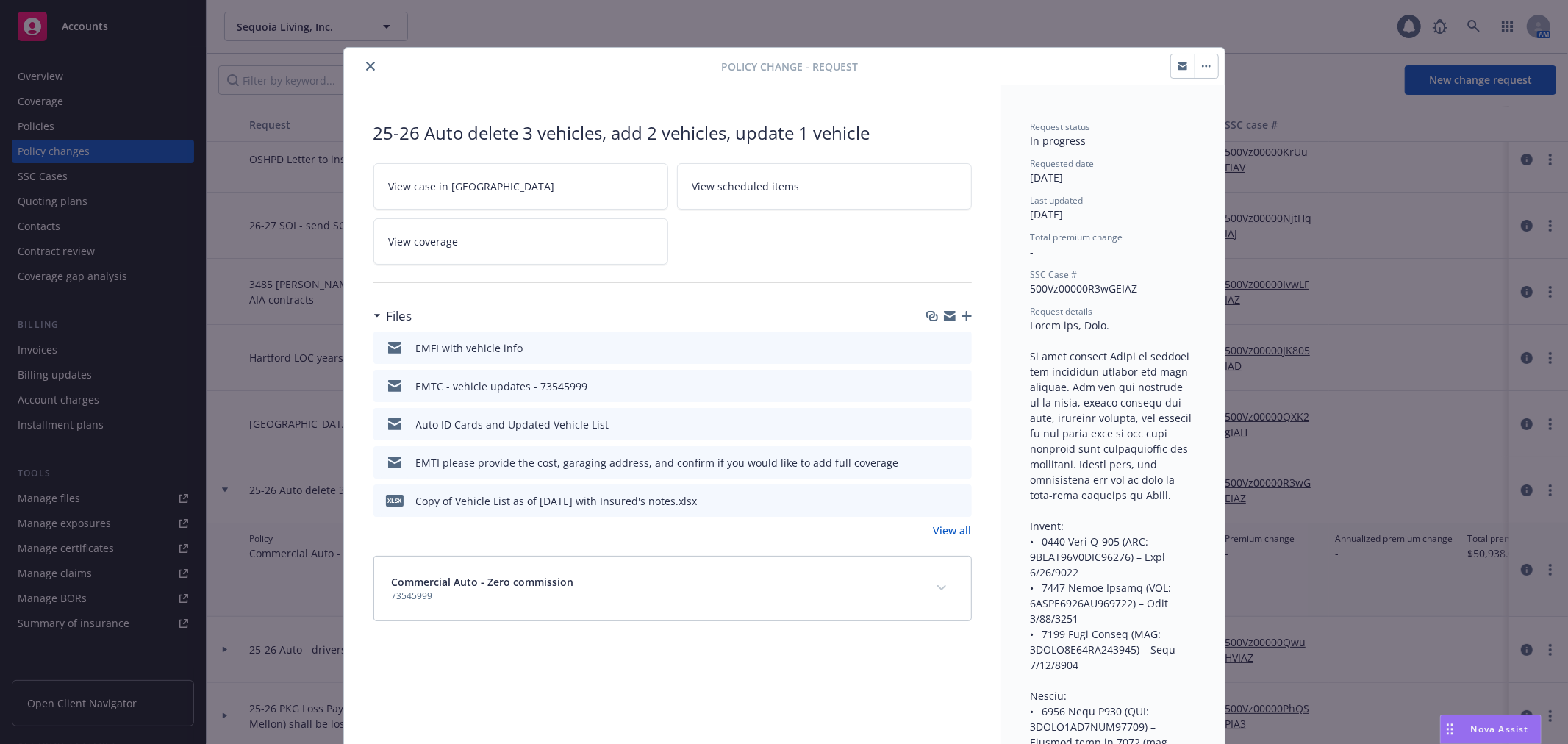
scroll to position [44, 0]
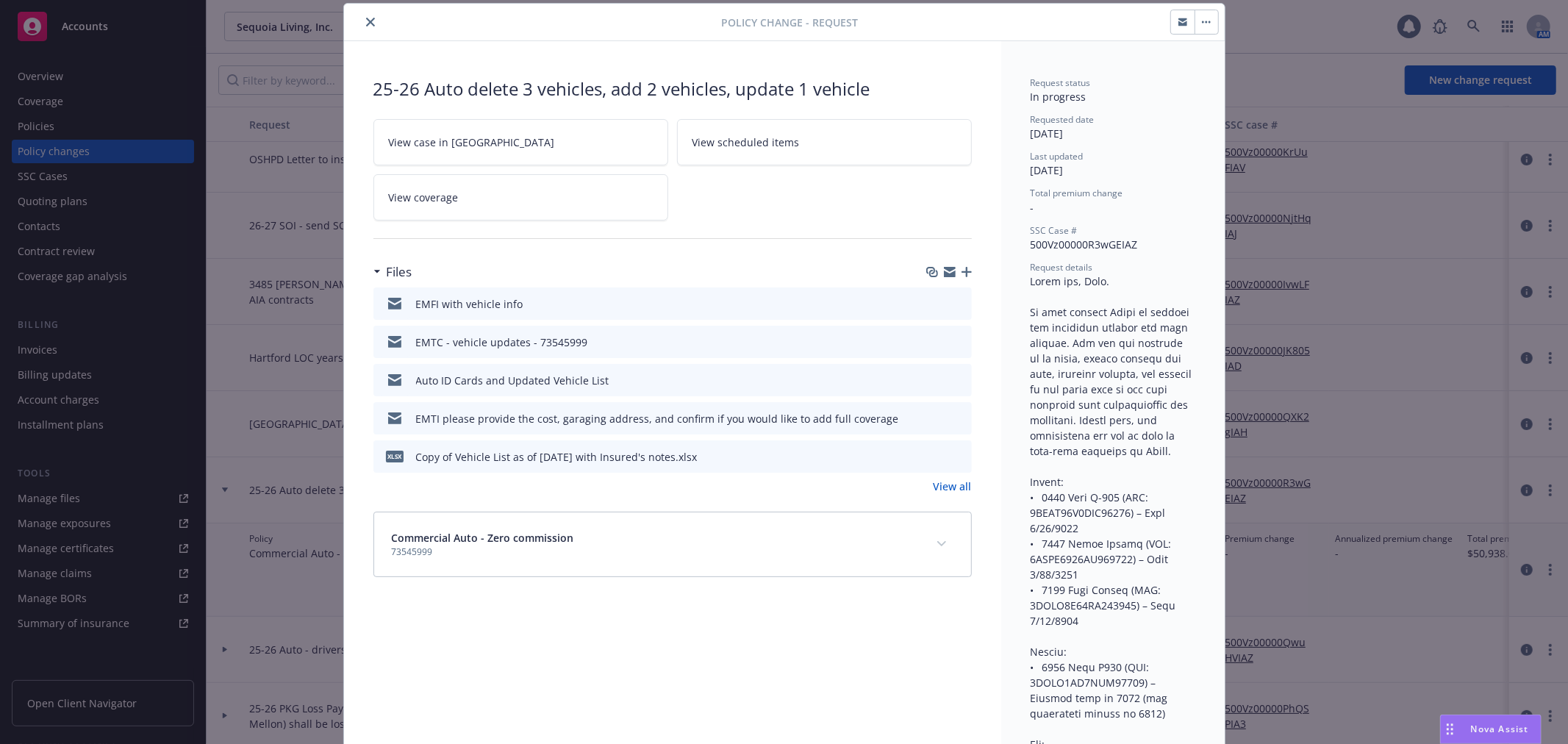
click at [366, 25] on icon "close" at bounding box center [371, 22] width 9 height 9
